Goal: Navigation & Orientation: Find specific page/section

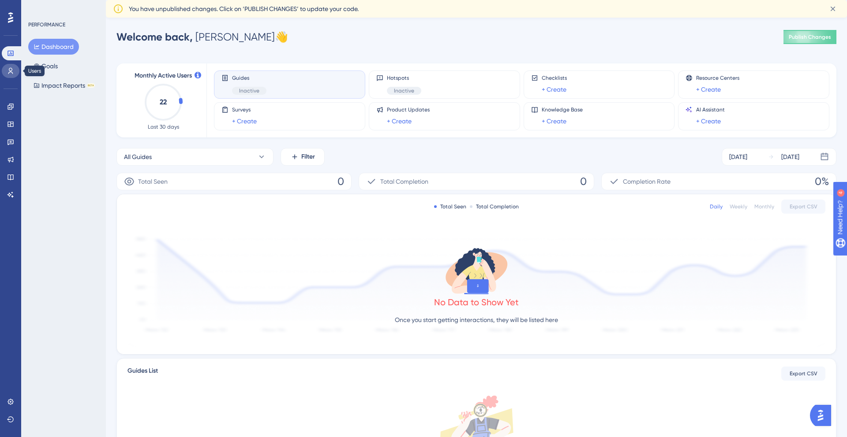
click at [9, 72] on icon at bounding box center [10, 70] width 7 height 7
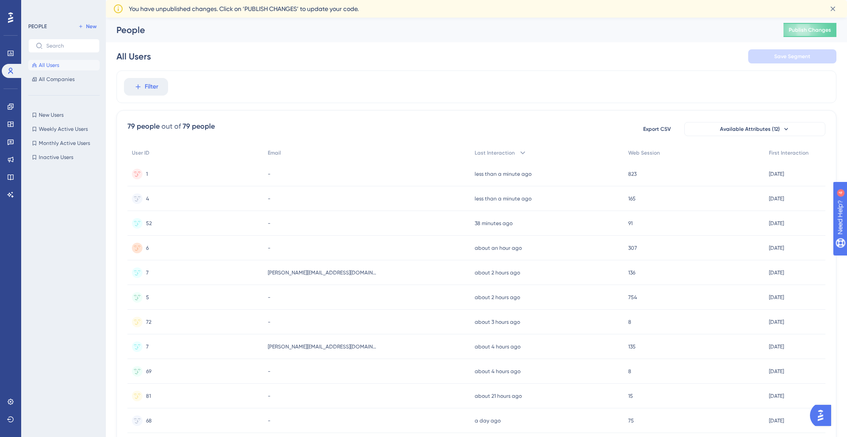
click at [58, 67] on span "All Users" at bounding box center [49, 65] width 20 height 7
click at [278, 18] on div "People Publish Changes" at bounding box center [476, 30] width 741 height 25
click at [59, 81] on span "All Companies" at bounding box center [57, 79] width 36 height 7
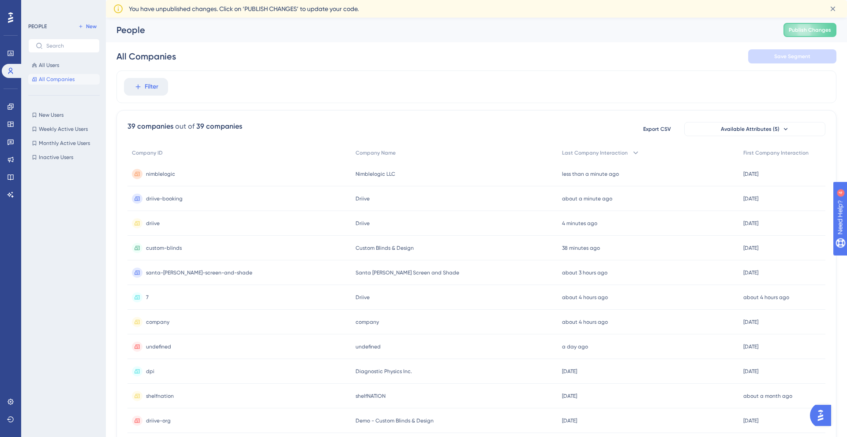
click at [225, 170] on div "nimblelogic nimblelogic" at bounding box center [239, 174] width 224 height 25
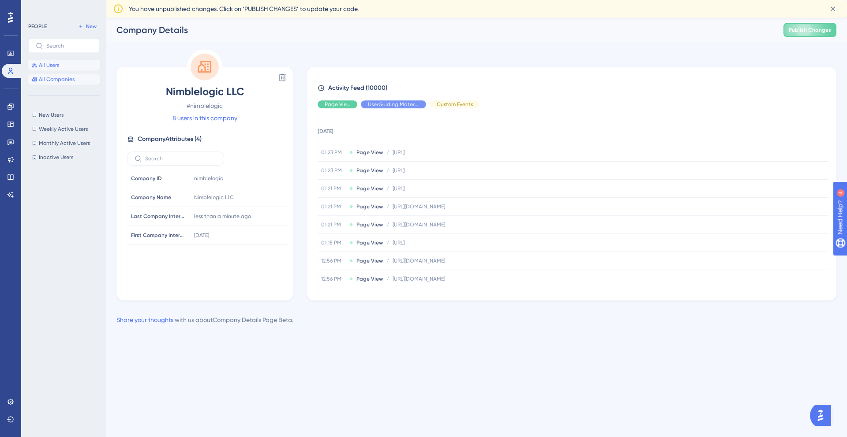
click at [50, 68] on span "All Users" at bounding box center [49, 65] width 20 height 7
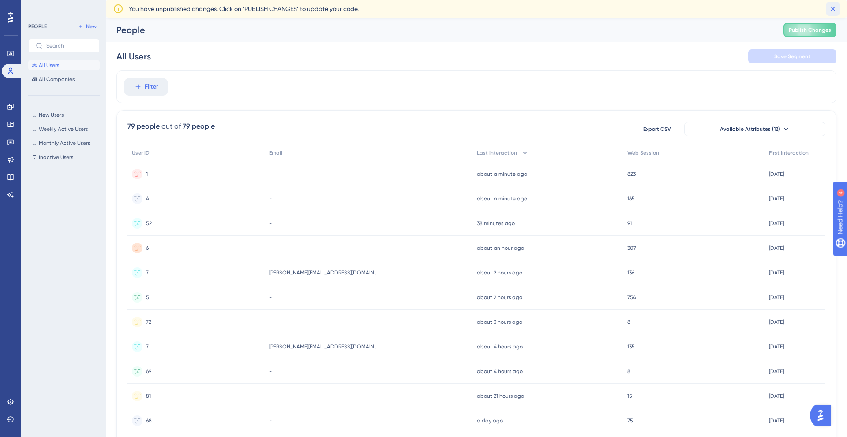
click at [836, 8] on icon at bounding box center [832, 8] width 9 height 9
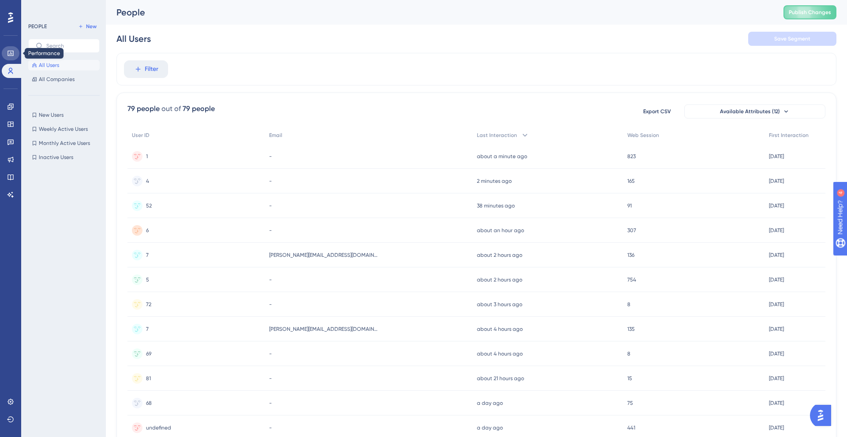
click at [15, 54] on link at bounding box center [11, 53] width 18 height 14
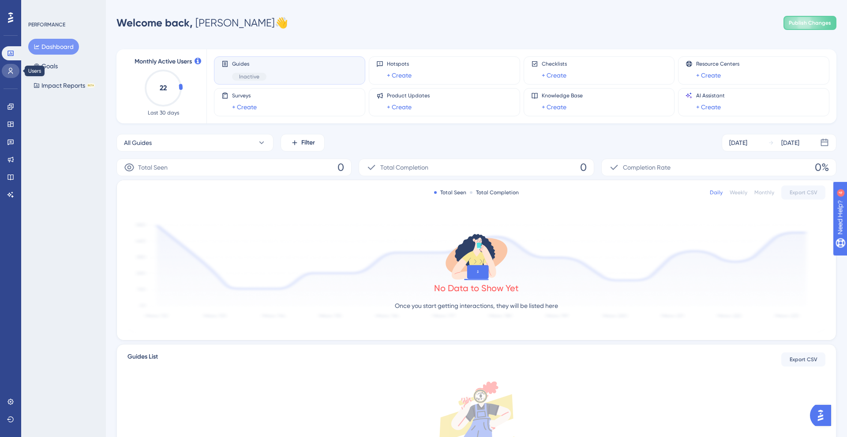
click at [6, 72] on link at bounding box center [11, 71] width 18 height 14
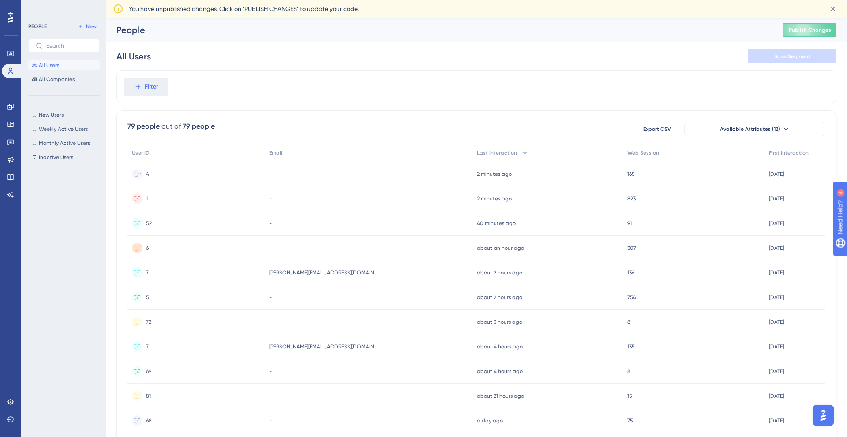
click at [307, 173] on div "-" at bounding box center [369, 174] width 208 height 25
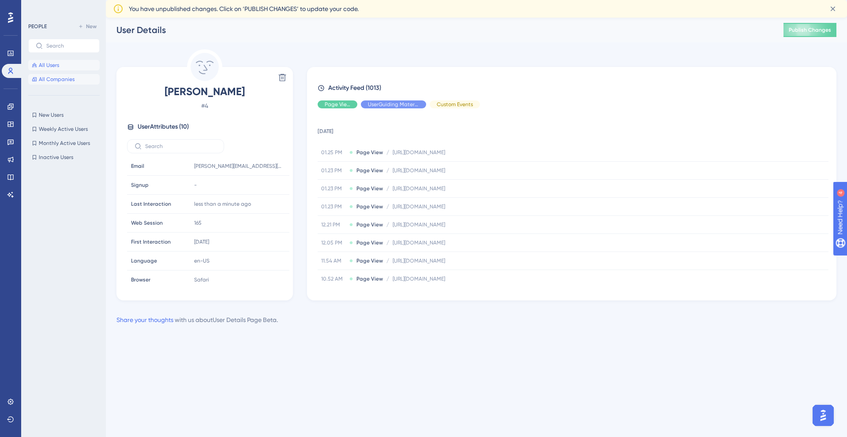
click at [51, 76] on span "All Companies" at bounding box center [57, 79] width 36 height 7
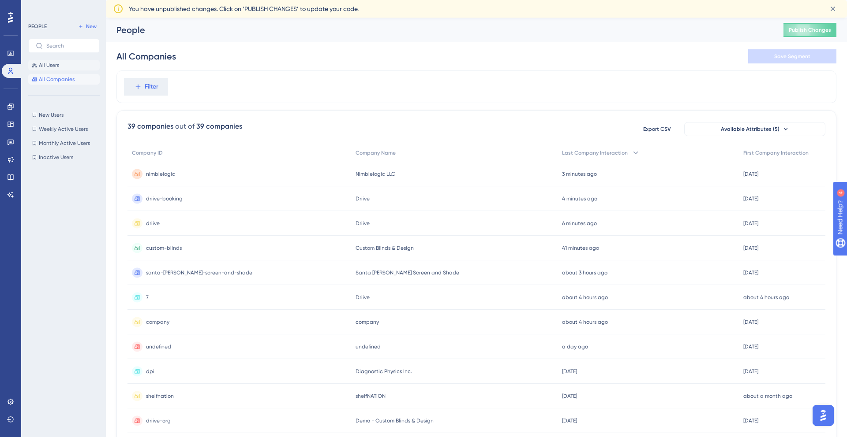
click at [65, 68] on button "All Users" at bounding box center [63, 65] width 71 height 11
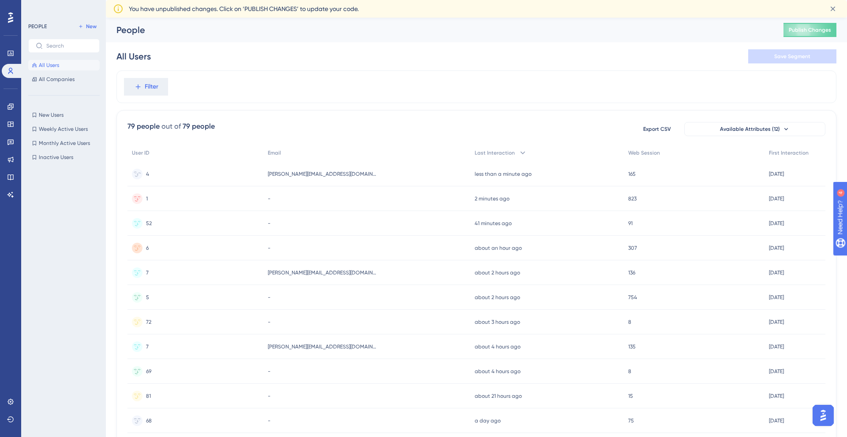
click at [165, 177] on div "4 4" at bounding box center [195, 174] width 136 height 25
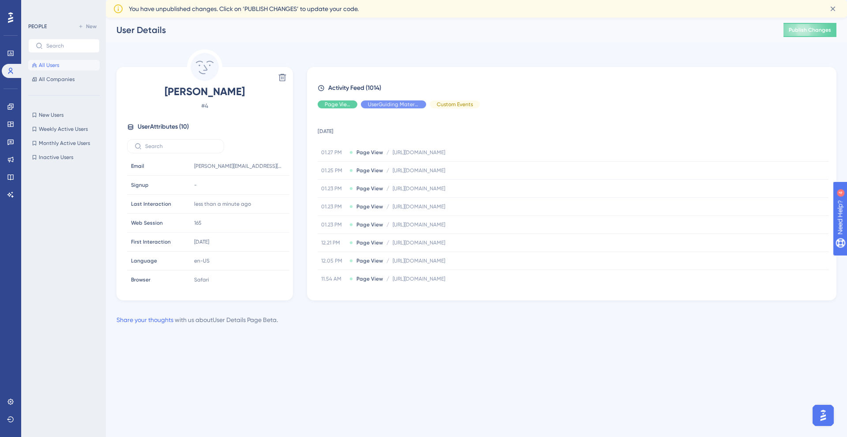
click at [45, 68] on span "All Users" at bounding box center [49, 65] width 20 height 7
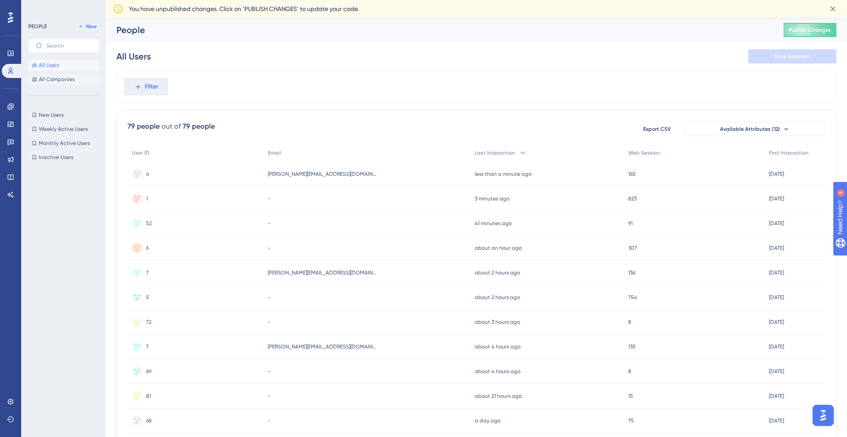
click at [51, 83] on button "All Companies" at bounding box center [63, 79] width 71 height 11
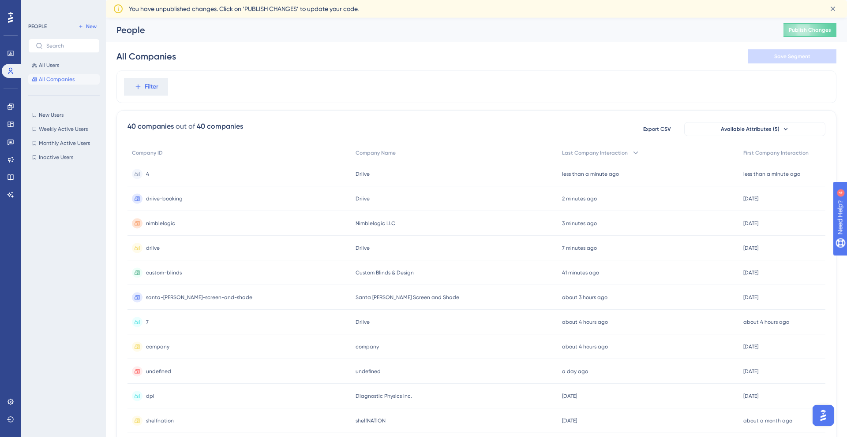
click at [183, 176] on div "4 4" at bounding box center [239, 174] width 224 height 25
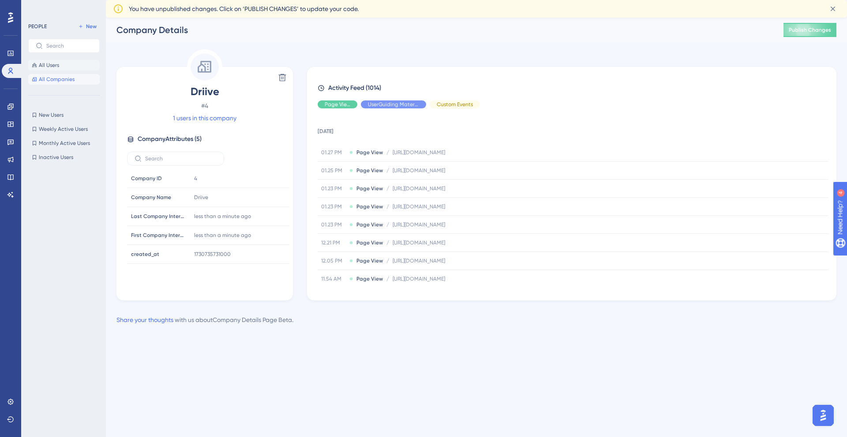
click at [54, 69] on button "All Users" at bounding box center [63, 65] width 71 height 11
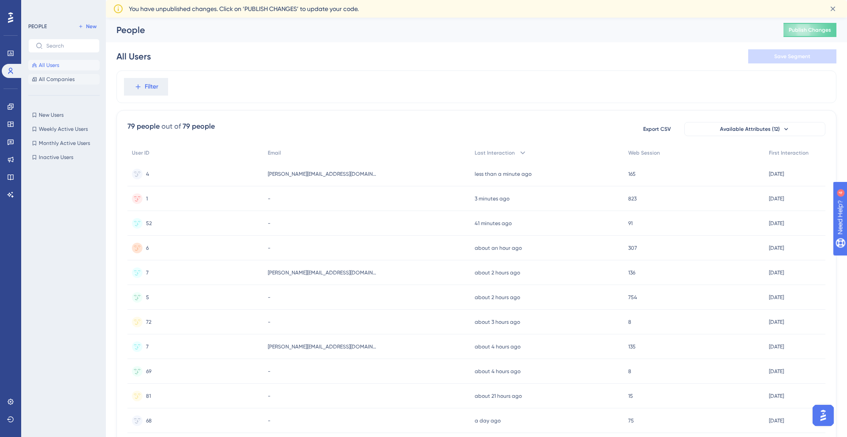
click at [60, 81] on span "All Companies" at bounding box center [57, 79] width 36 height 7
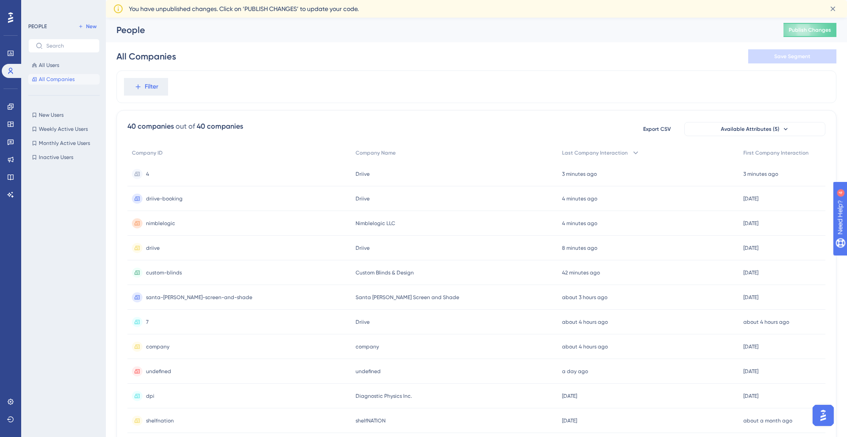
click at [197, 178] on div "4 4" at bounding box center [239, 174] width 224 height 25
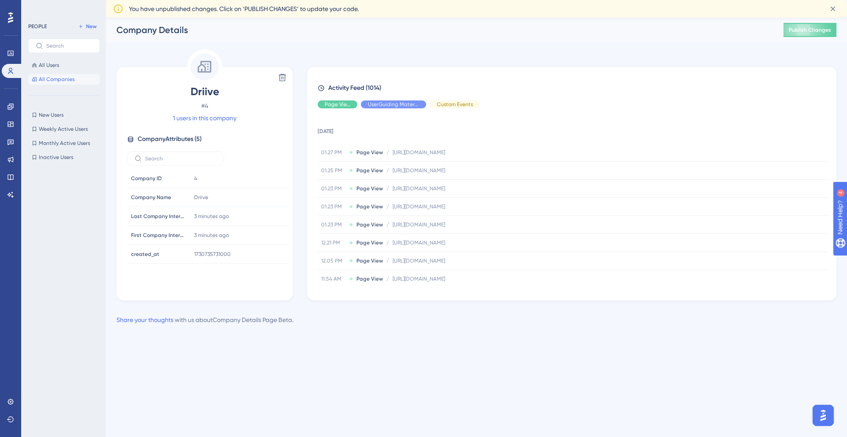
click at [57, 81] on span "All Companies" at bounding box center [57, 79] width 36 height 7
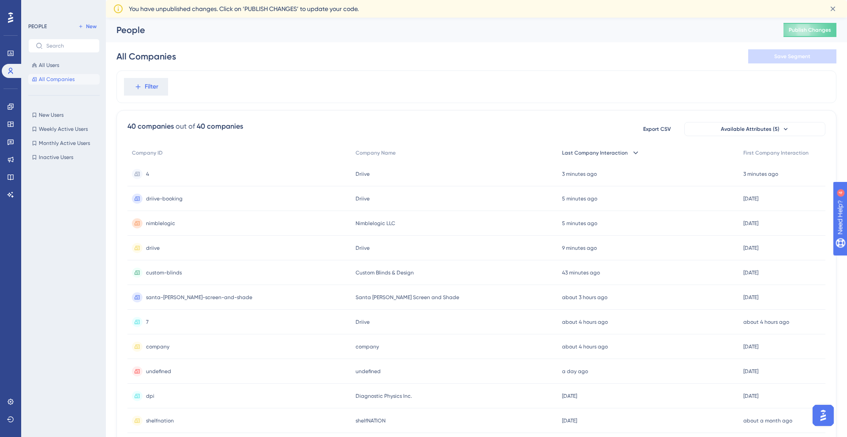
click at [603, 155] on span "Last Company Interaction" at bounding box center [595, 152] width 66 height 7
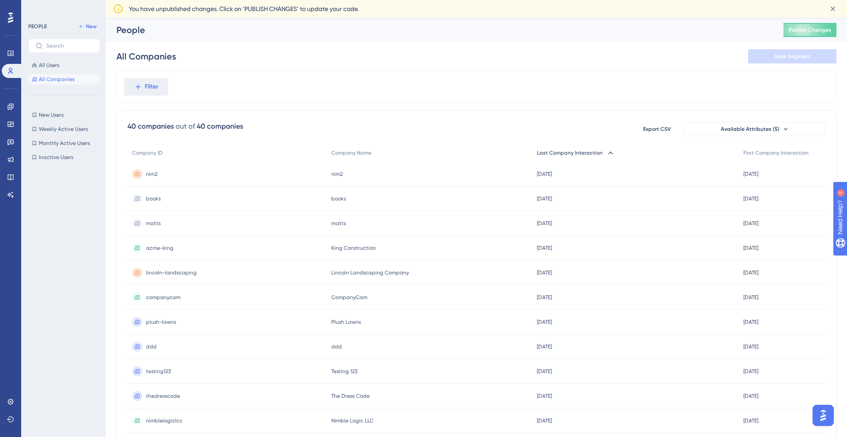
click at [600, 154] on div "Last Company Interaction" at bounding box center [635, 153] width 206 height 18
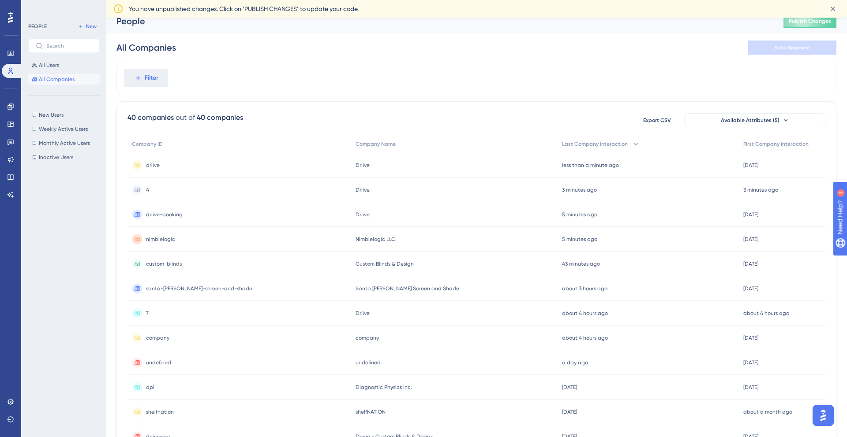
scroll to position [12, 0]
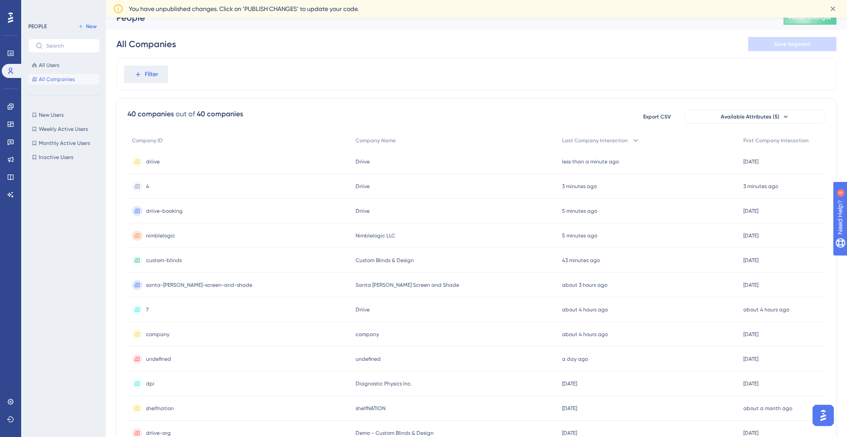
click at [206, 384] on div "dpi dpi" at bounding box center [239, 384] width 224 height 25
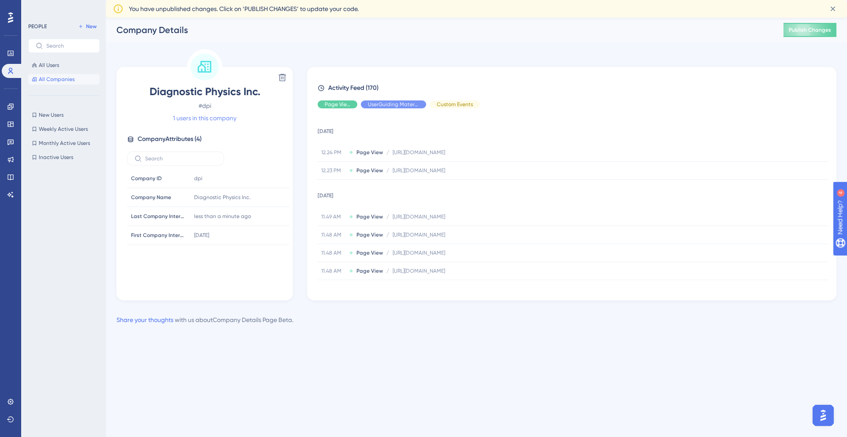
click at [202, 118] on link "1 users in this company" at bounding box center [204, 118] width 63 height 11
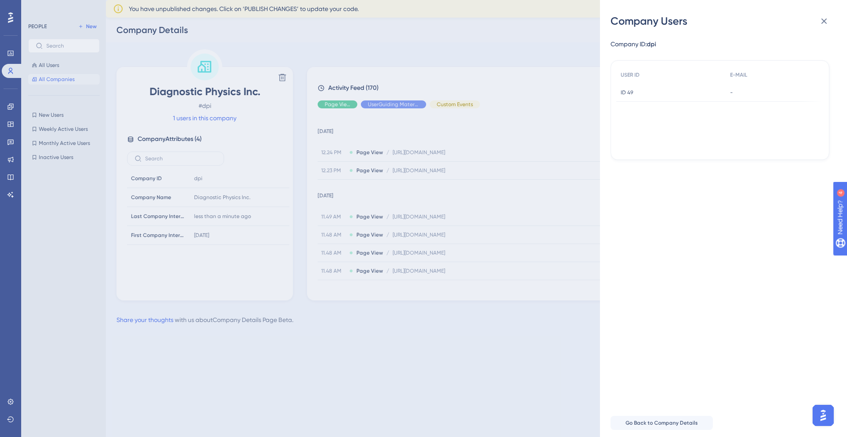
click at [625, 90] on span "ID 49" at bounding box center [626, 92] width 12 height 7
click at [825, 25] on icon at bounding box center [823, 21] width 11 height 11
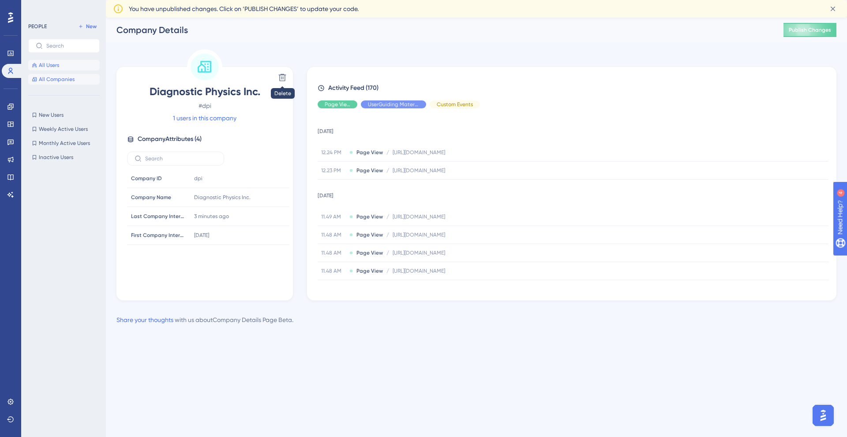
click at [43, 68] on span "All Users" at bounding box center [49, 65] width 20 height 7
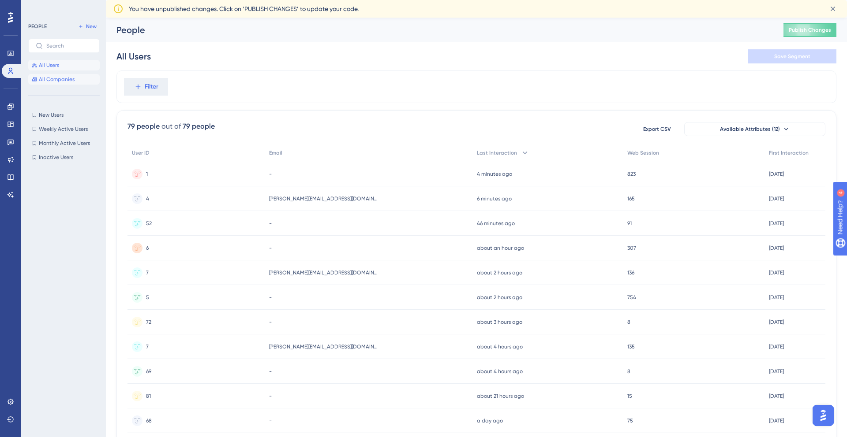
click at [64, 81] on span "All Companies" at bounding box center [57, 79] width 36 height 7
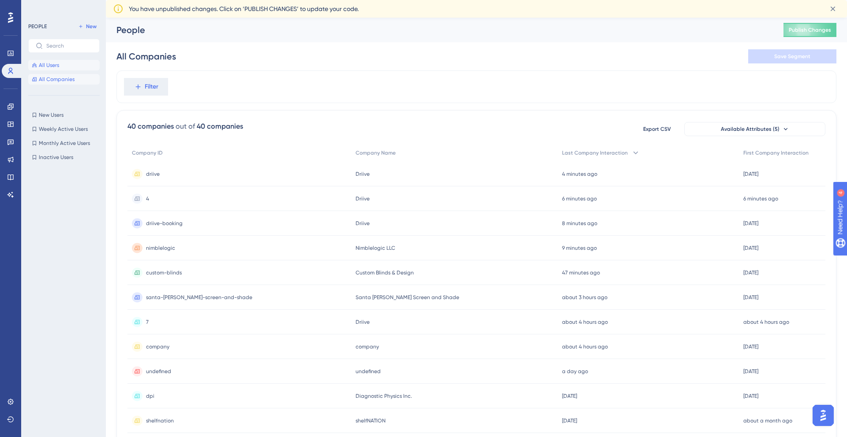
drag, startPoint x: 52, startPoint y: 65, endPoint x: 82, endPoint y: 73, distance: 31.4
click at [52, 65] on span "All Users" at bounding box center [49, 65] width 20 height 7
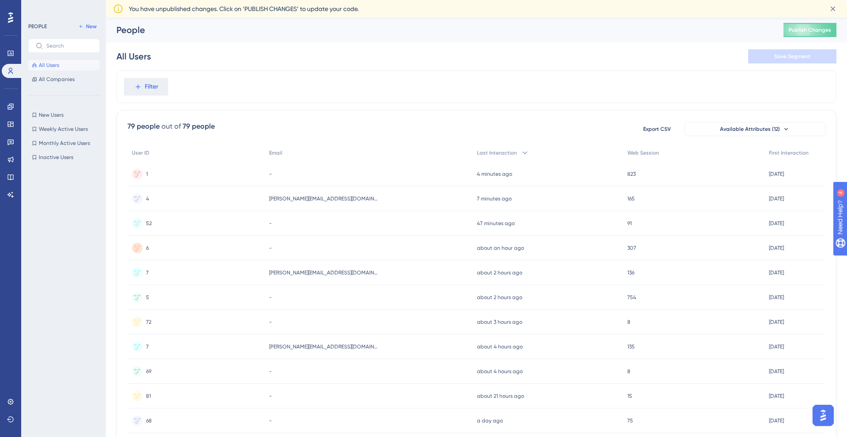
click at [332, 178] on div "-" at bounding box center [369, 174] width 208 height 25
